Goal: Browse casually

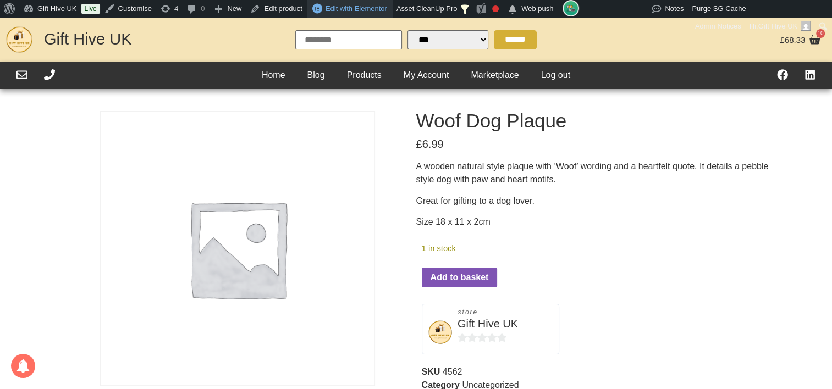
select select "Language Translate Widget"
click at [530, 13] on span "Web push" at bounding box center [537, 9] width 32 height 18
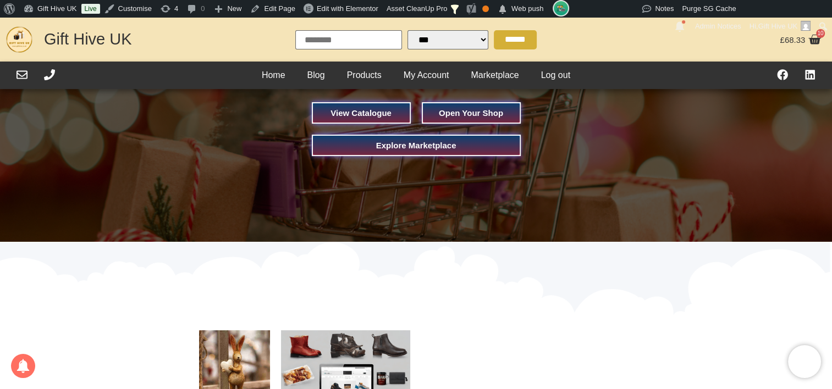
scroll to position [55, 0]
